Goal: Task Accomplishment & Management: Manage account settings

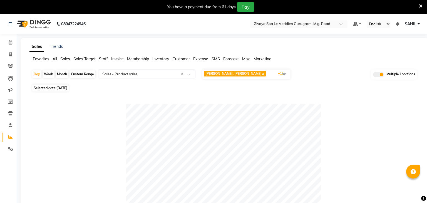
select select "full_report"
select select "csv"
click at [11, 44] on icon at bounding box center [11, 42] width 4 height 4
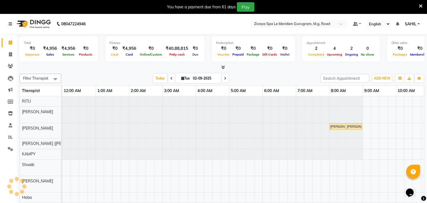
scroll to position [0, 200]
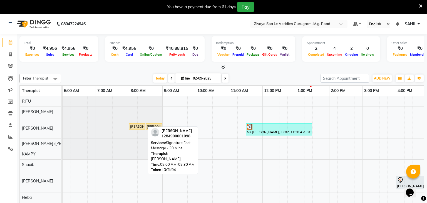
click at [137, 128] on div "[PERSON_NAME], TK04, 08:00 AM-08:30 AM, Signature Foot Massage - 30 Mins" at bounding box center [136, 126] width 15 height 5
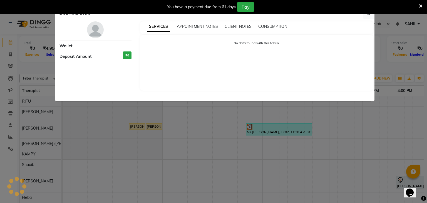
select select "1"
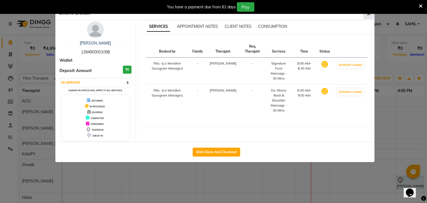
click at [370, 15] on icon "button" at bounding box center [368, 14] width 3 height 4
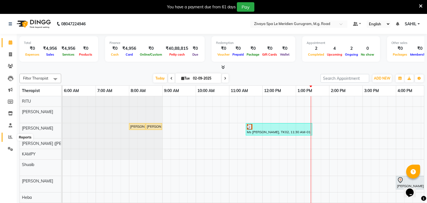
click at [9, 139] on span at bounding box center [11, 137] width 10 height 6
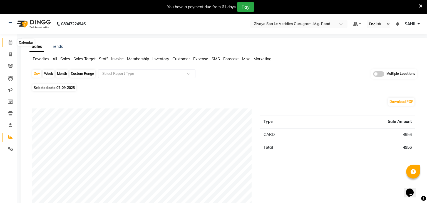
click at [11, 44] on icon at bounding box center [11, 42] width 4 height 4
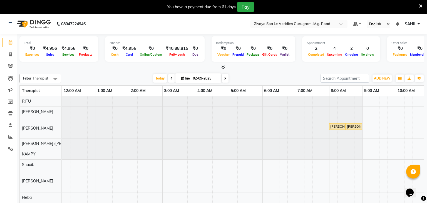
click at [224, 79] on icon at bounding box center [225, 78] width 2 height 3
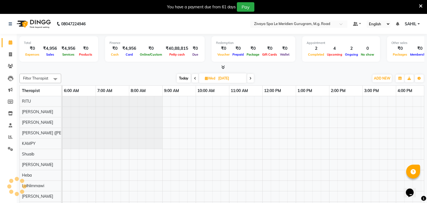
scroll to position [0, 433]
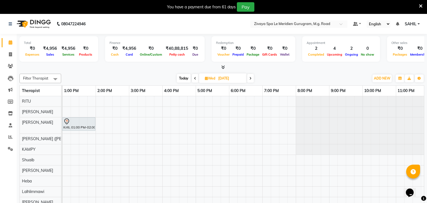
click at [196, 78] on span at bounding box center [195, 78] width 7 height 9
type input "02-09-2025"
